Goal: Transaction & Acquisition: Book appointment/travel/reservation

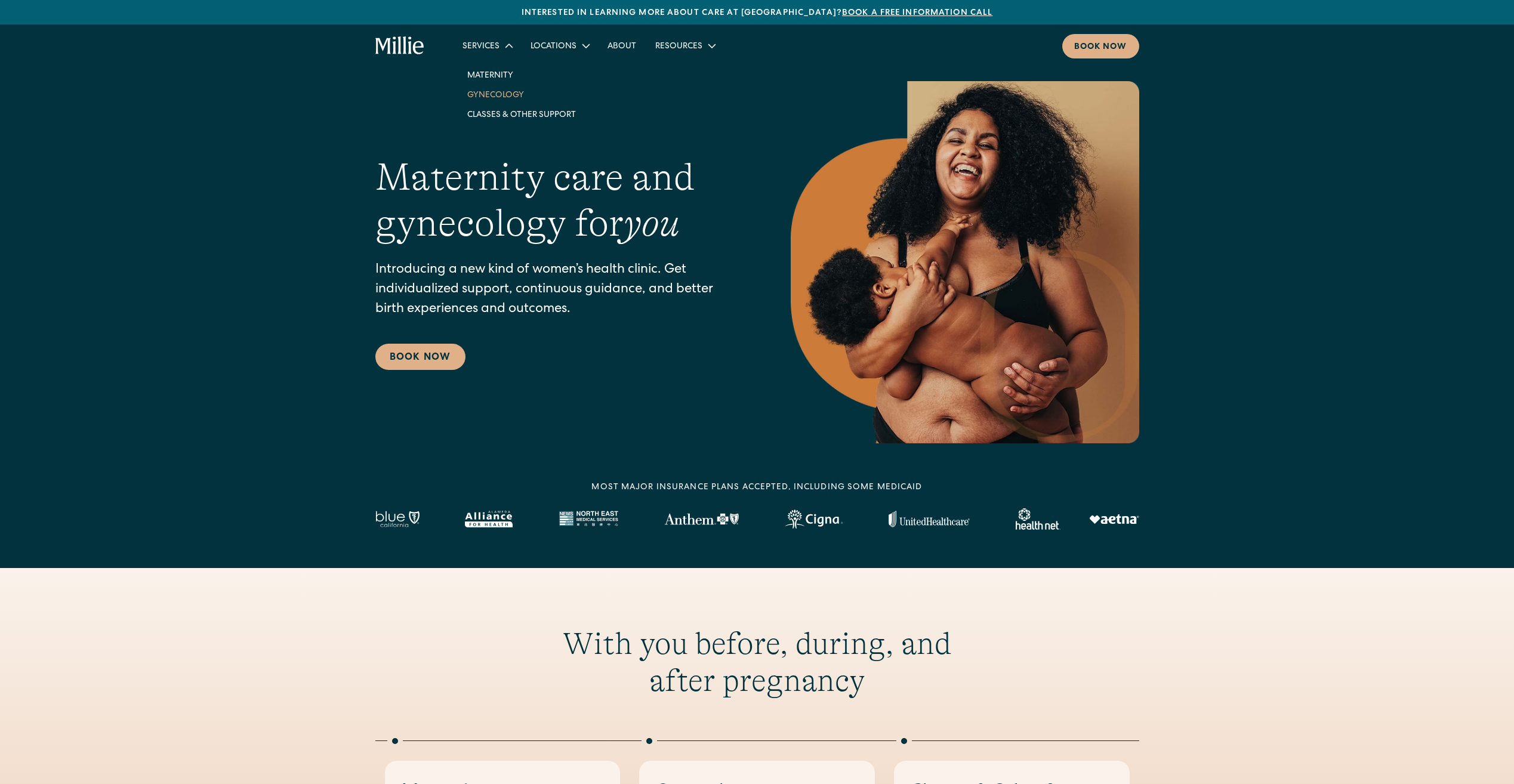
click at [497, 93] on link "Gynecology" at bounding box center [522, 94] width 128 height 20
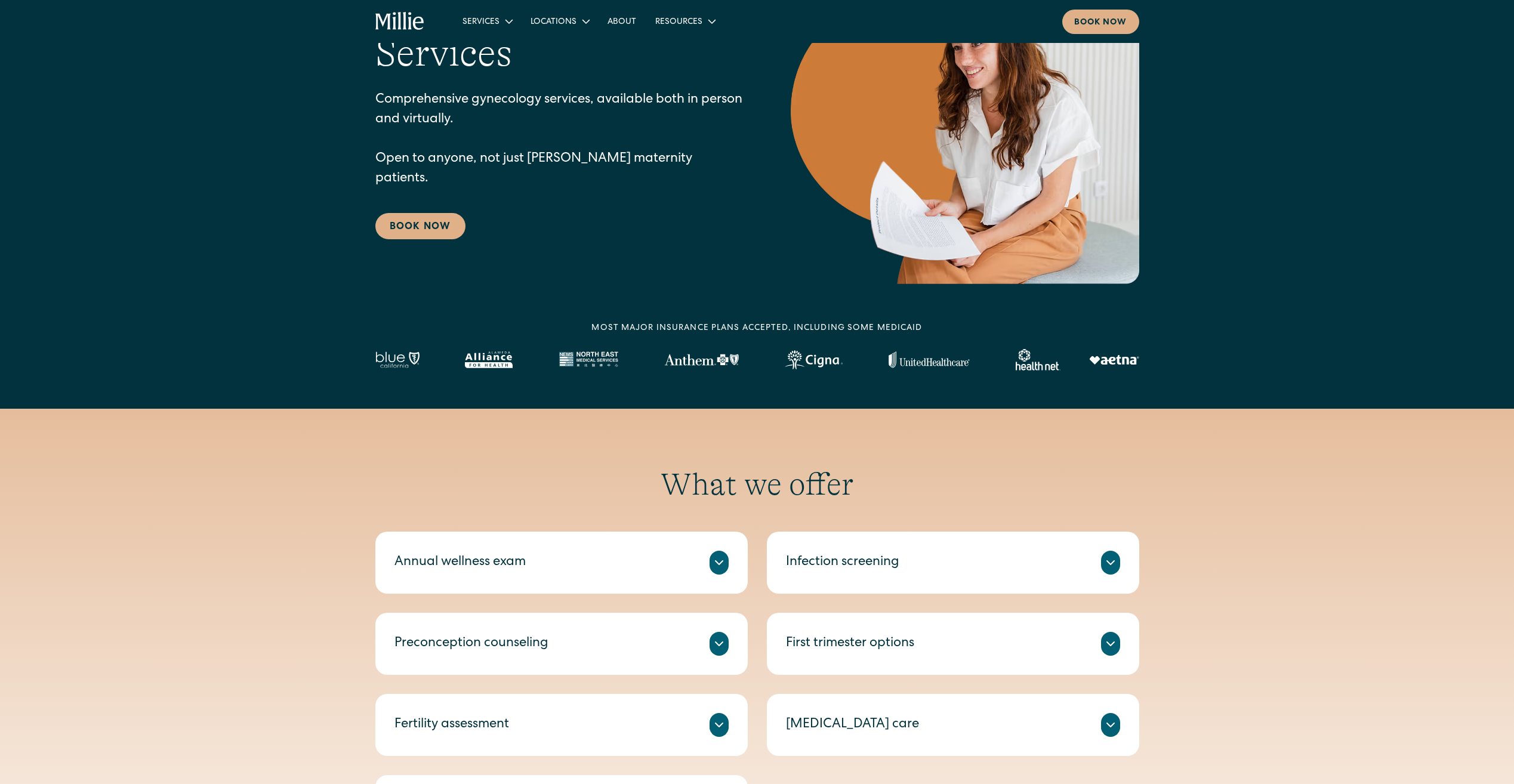
scroll to position [238, 0]
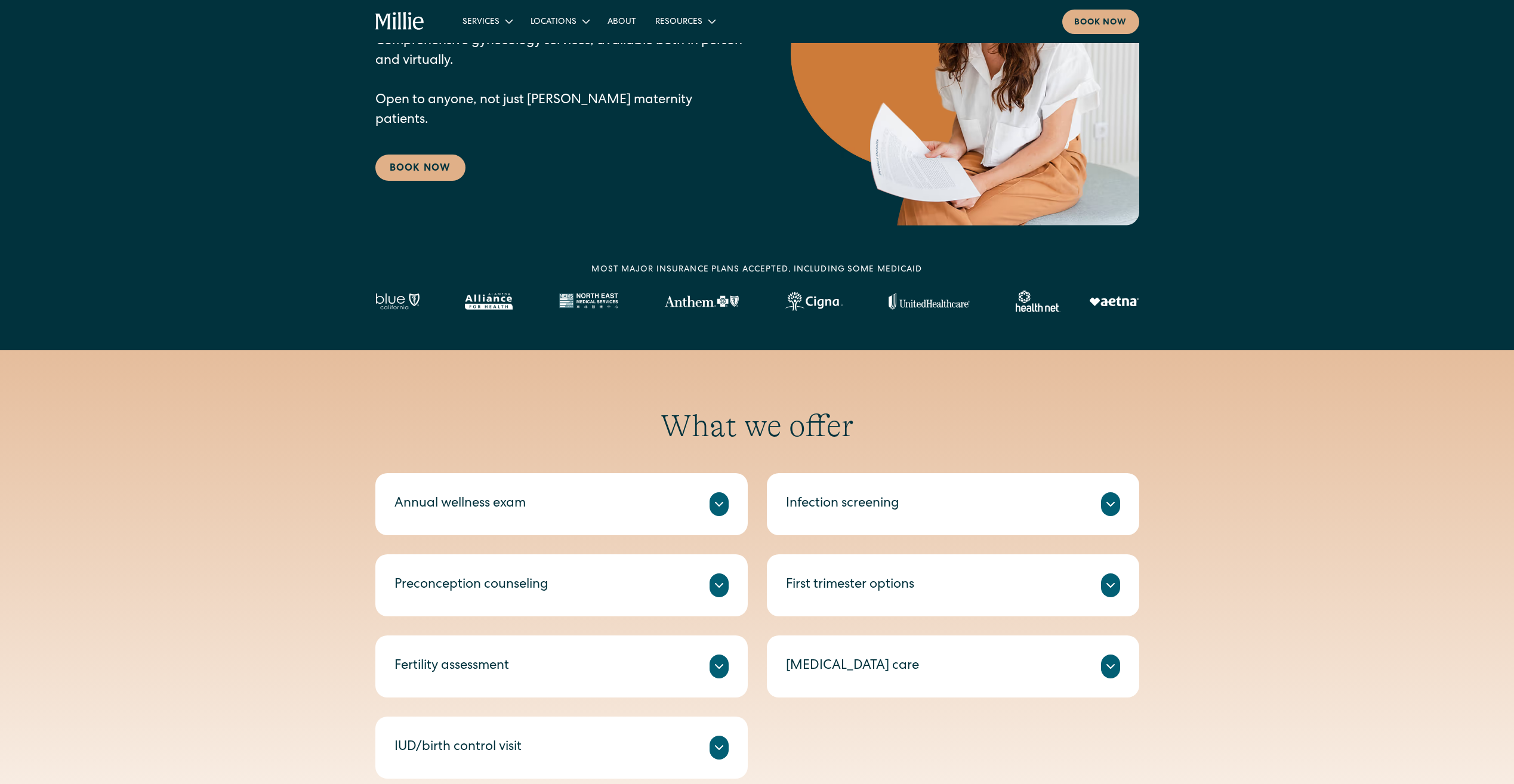
click at [711, 666] on div at bounding box center [719, 667] width 19 height 24
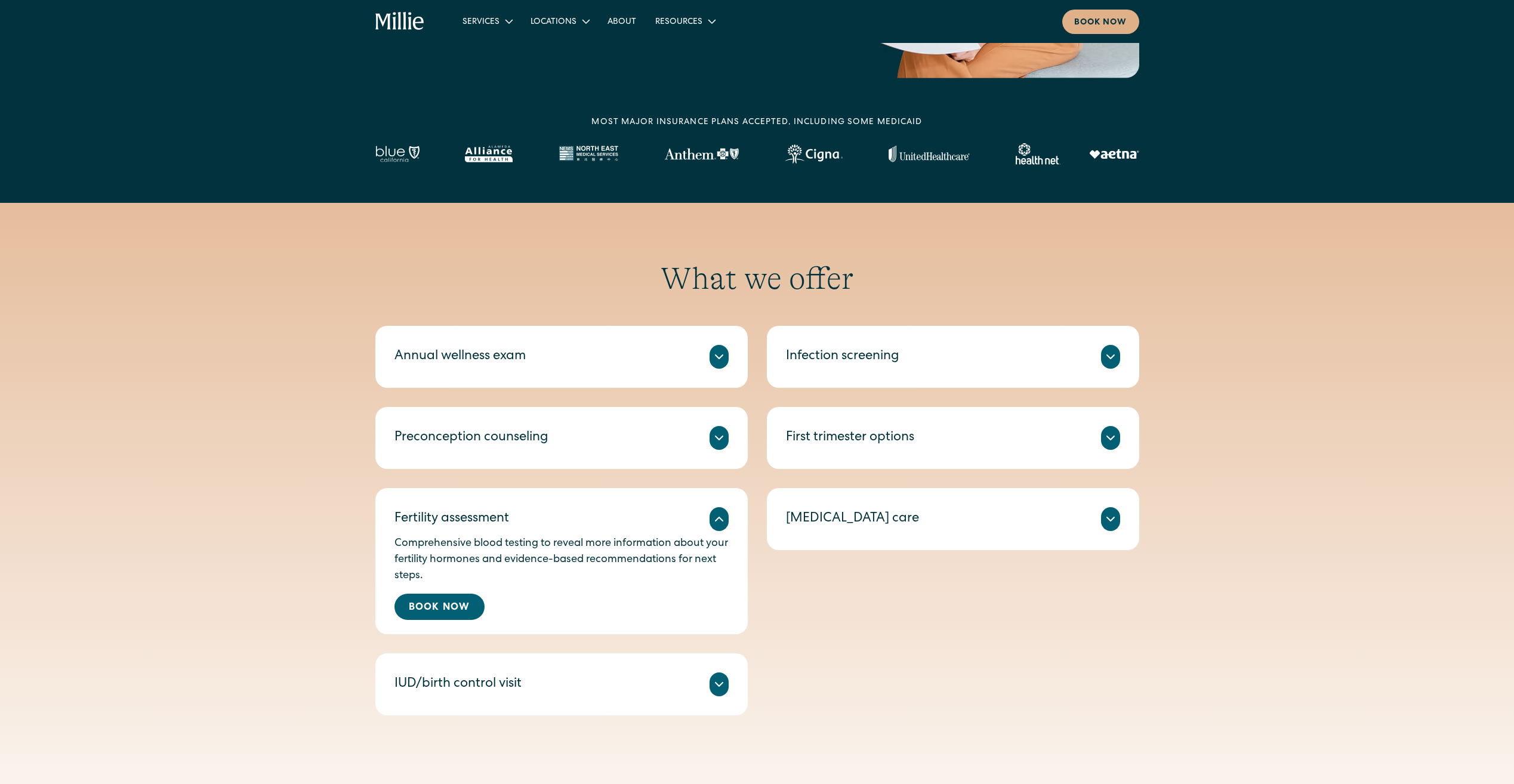
scroll to position [418, 0]
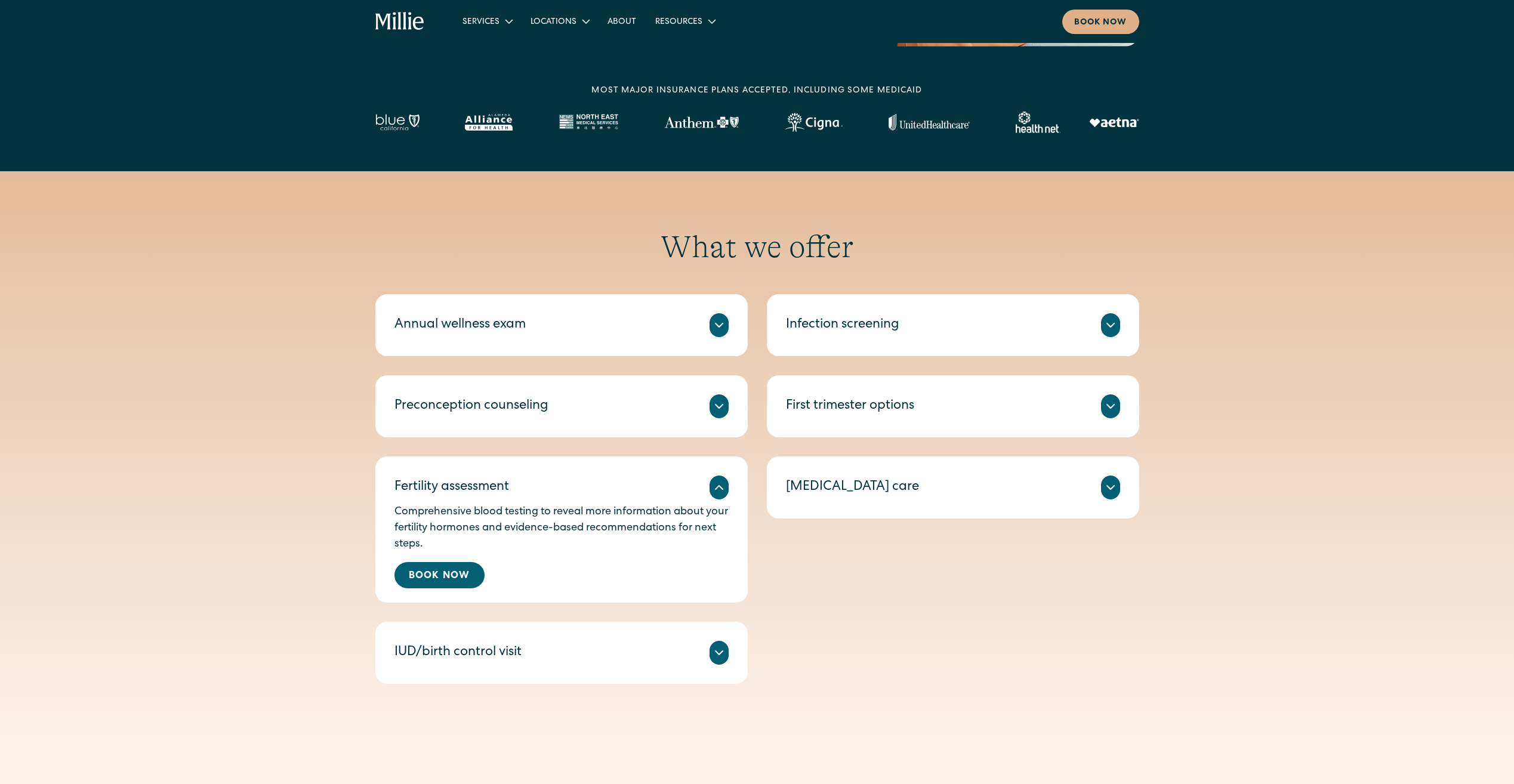
click at [722, 656] on icon at bounding box center [719, 653] width 14 height 14
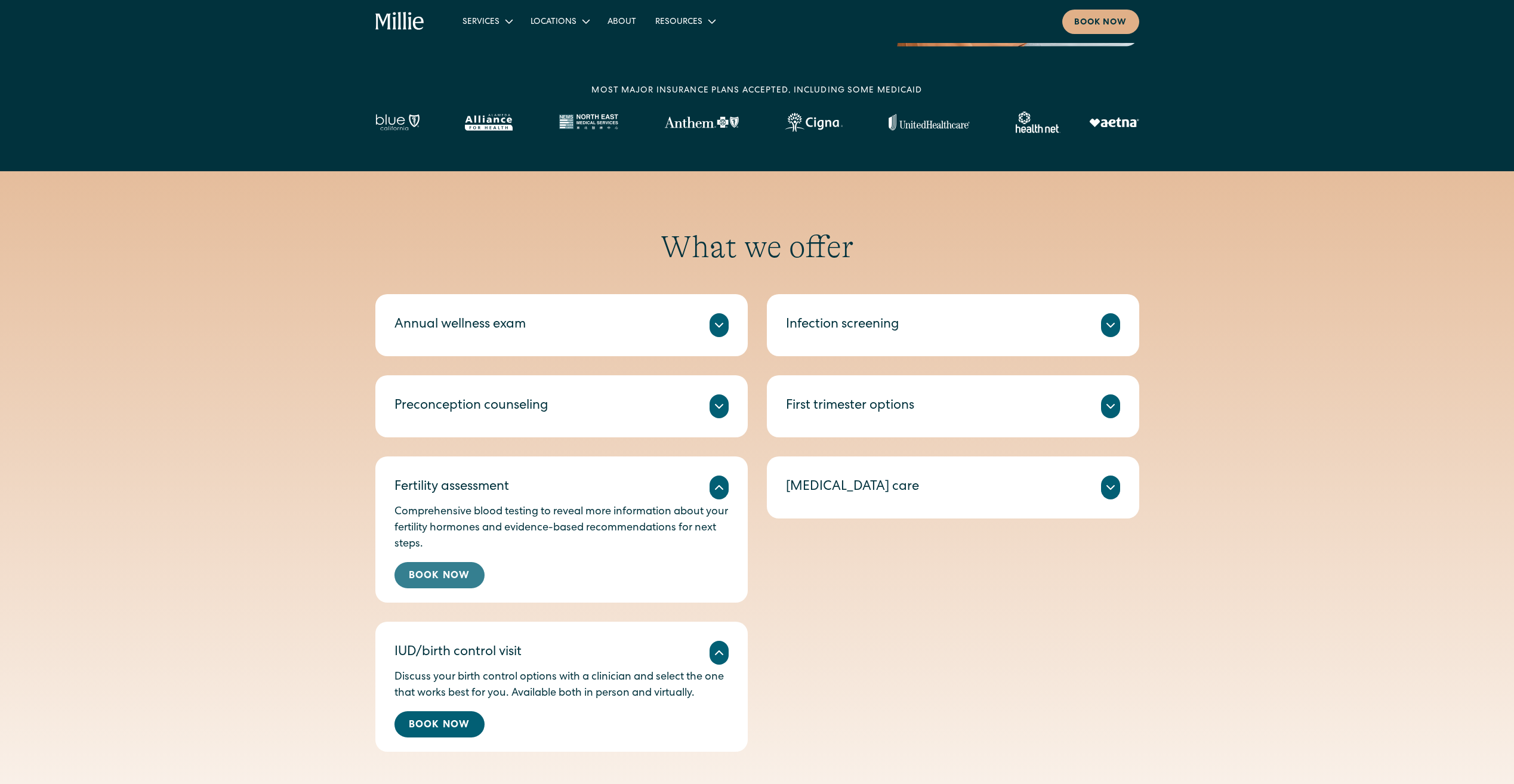
click at [445, 574] on link "Book Now" at bounding box center [440, 574] width 90 height 26
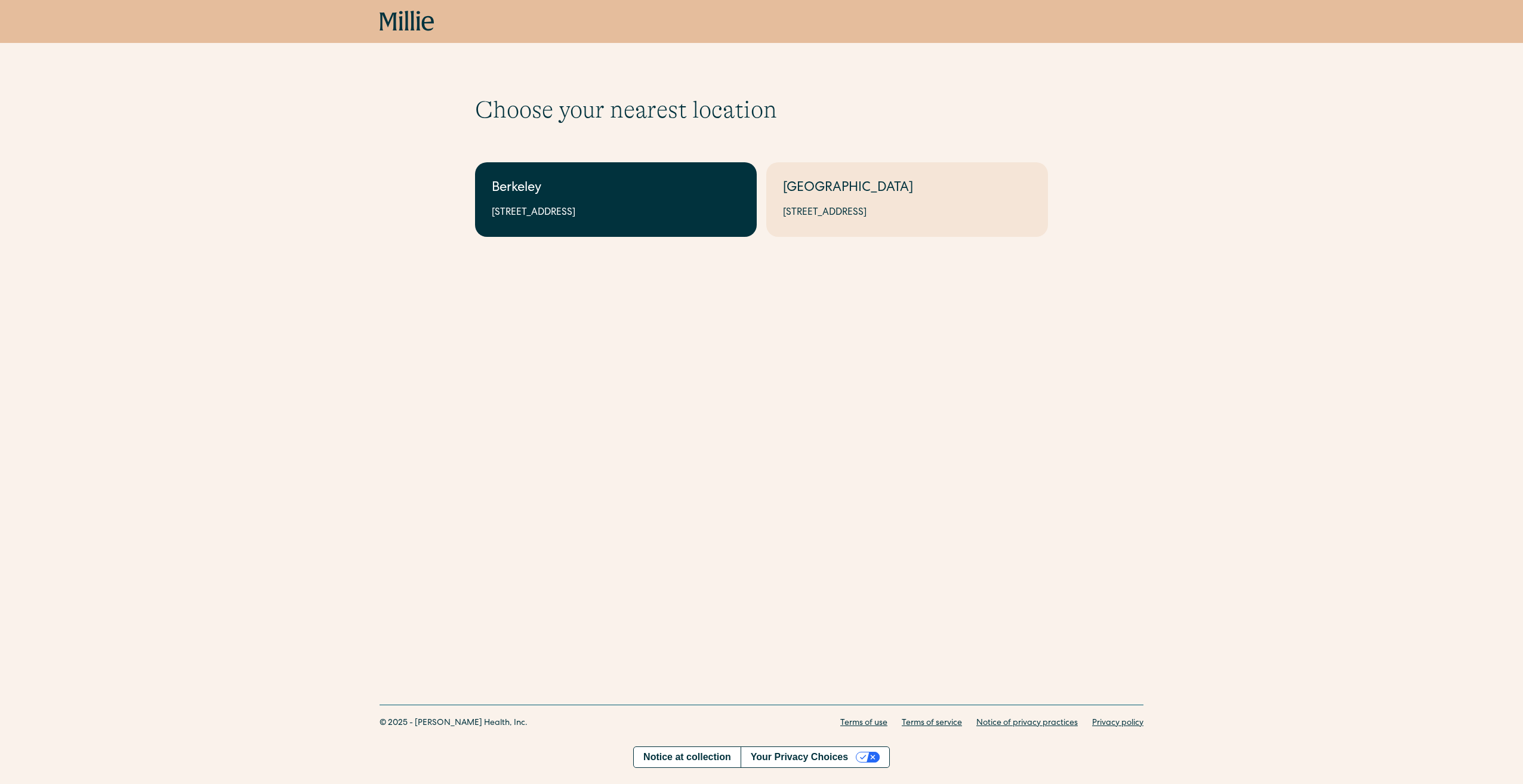
click at [592, 189] on div "Berkeley" at bounding box center [616, 188] width 248 height 20
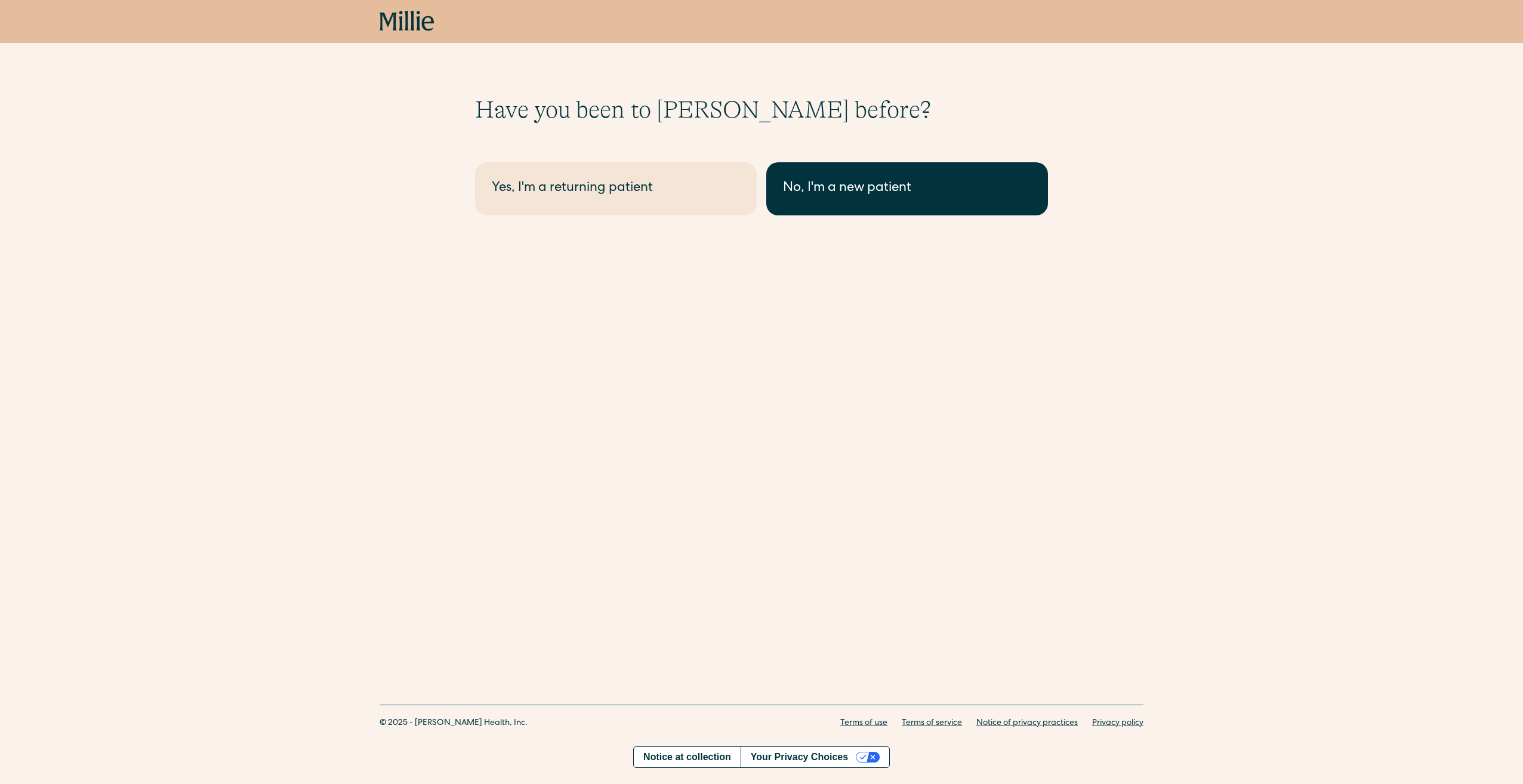
click at [831, 208] on link "No, I'm a new patient" at bounding box center [907, 188] width 281 height 53
